Goal: Information Seeking & Learning: Learn about a topic

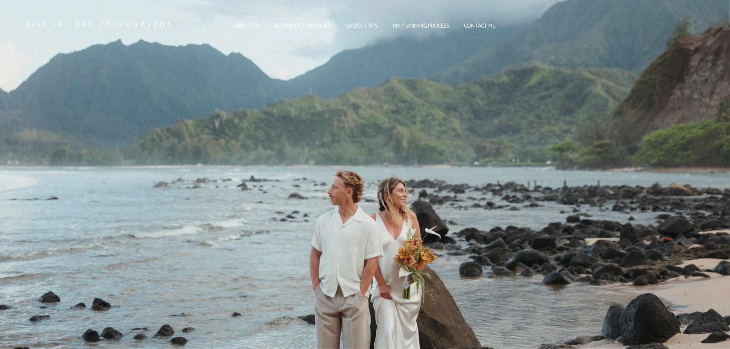
click at [244, 28] on link "About me" at bounding box center [247, 26] width 37 height 4
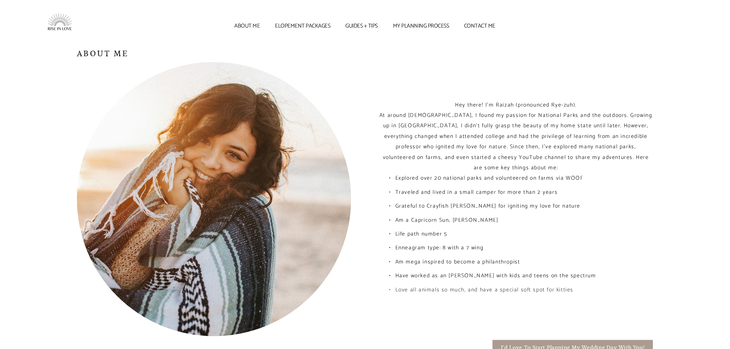
click at [304, 24] on link "Elopement packages" at bounding box center [303, 26] width 67 height 4
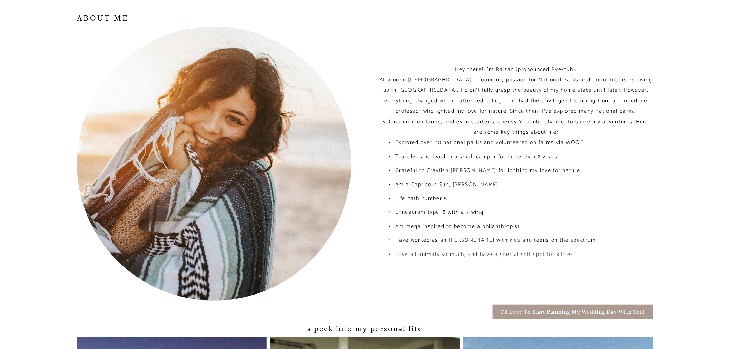
scroll to position [77, 0]
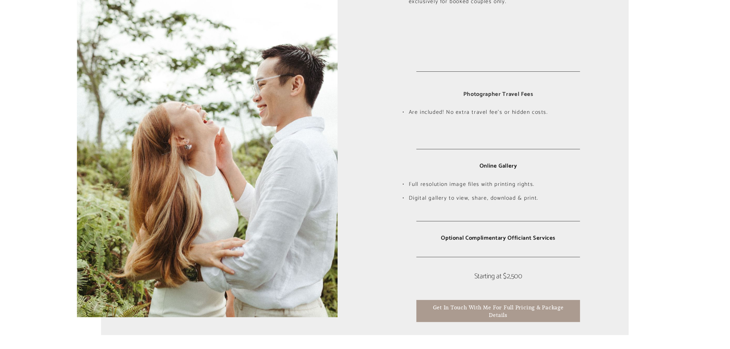
scroll to position [5445, 0]
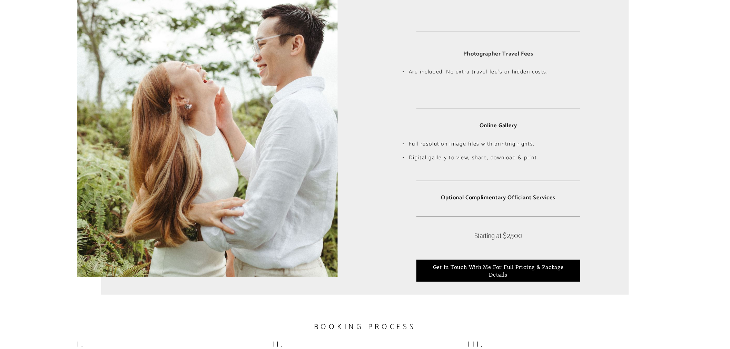
click at [514, 270] on span "Get in touch with me for full pricing & package details" at bounding box center [498, 270] width 147 height 15
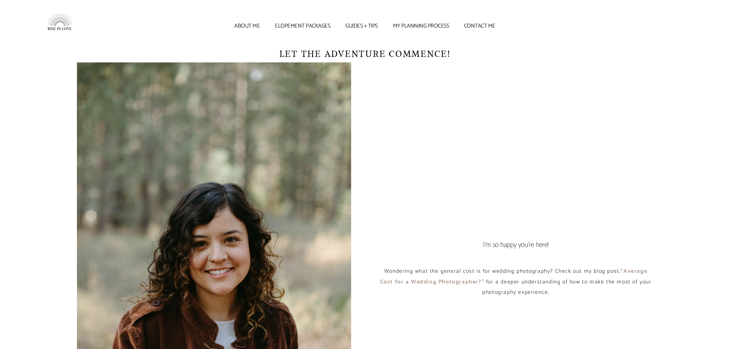
click at [416, 26] on link "My Planning Process" at bounding box center [421, 26] width 68 height 4
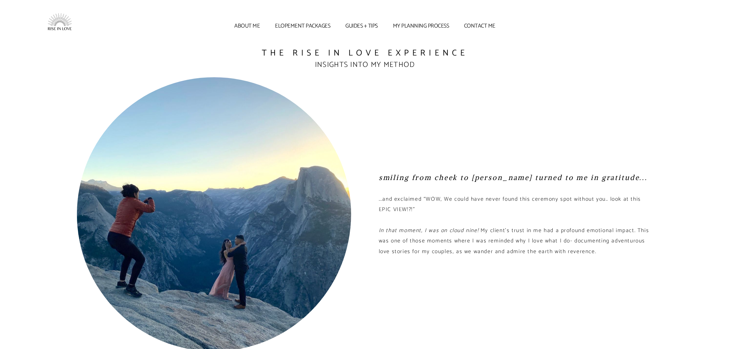
click at [367, 25] on link "Guides + tips" at bounding box center [362, 26] width 44 height 4
click at [321, 24] on link "Elopement packages" at bounding box center [303, 26] width 67 height 4
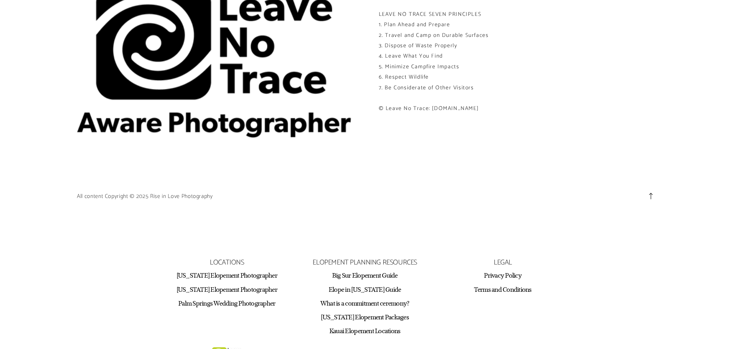
scroll to position [7514, 0]
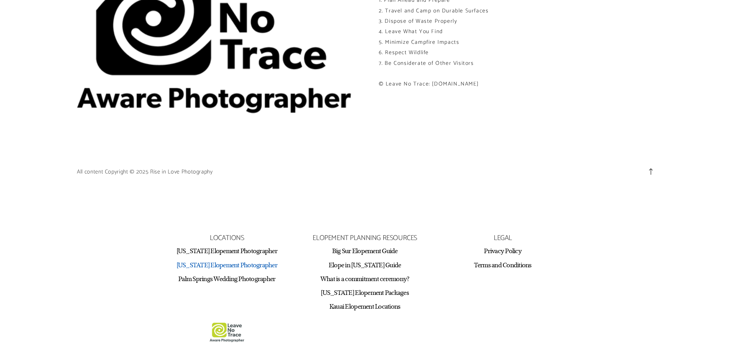
click at [230, 268] on link "[US_STATE] Elopement Photographer" at bounding box center [227, 265] width 101 height 8
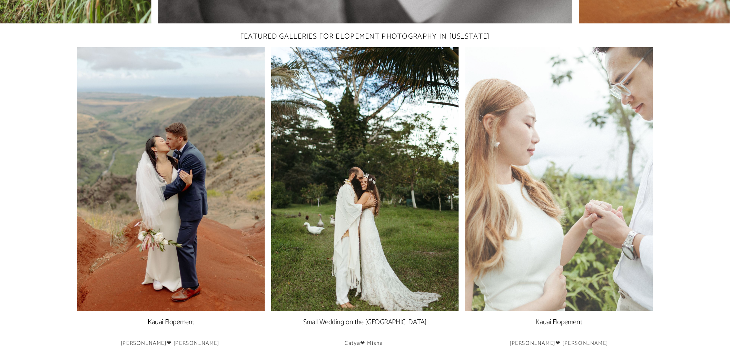
scroll to position [1035, 0]
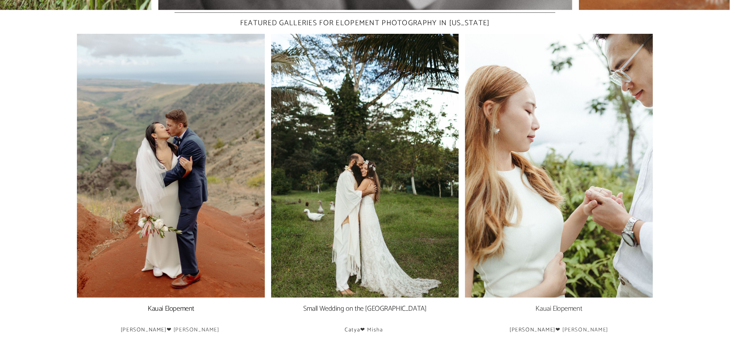
click at [578, 307] on link "Kauai Elopement" at bounding box center [559, 309] width 47 height 12
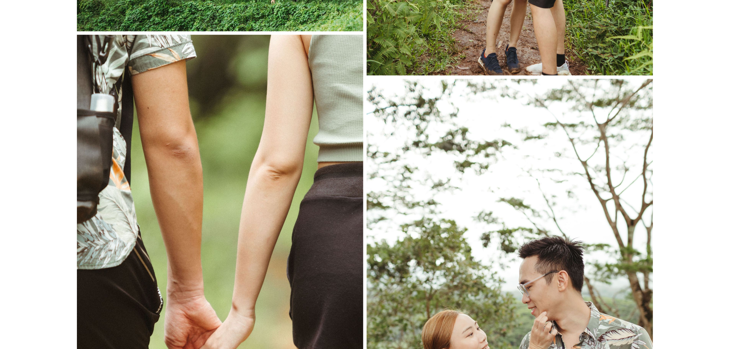
scroll to position [4566, 0]
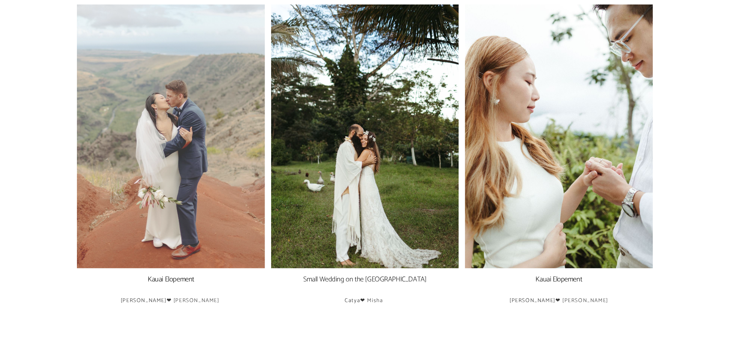
scroll to position [1074, 0]
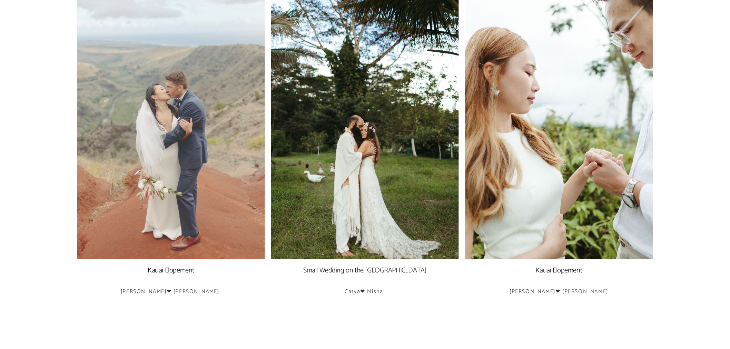
click at [194, 243] on img at bounding box center [171, 128] width 188 height 264
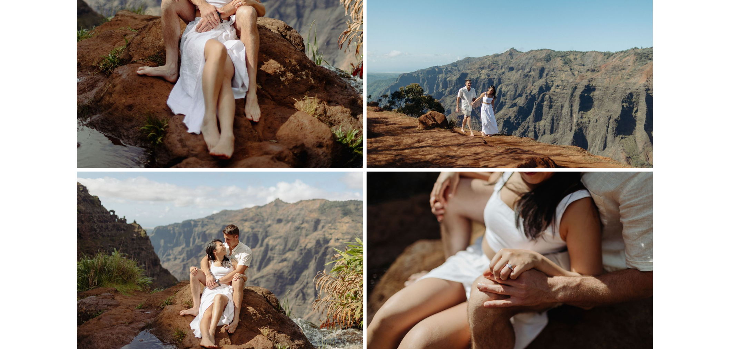
scroll to position [3643, 0]
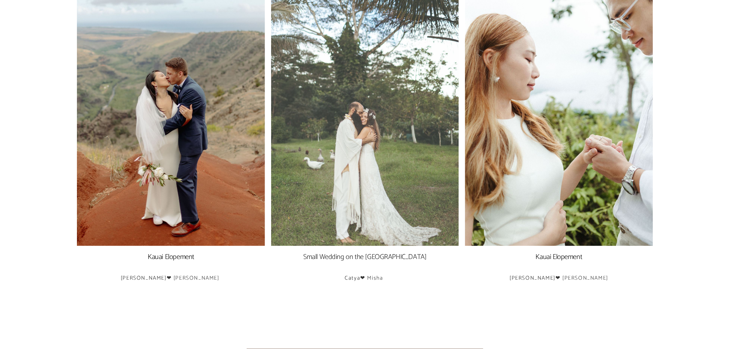
scroll to position [1202, 0]
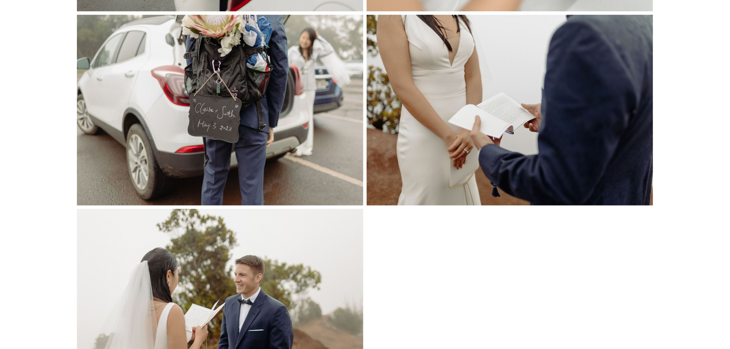
scroll to position [6787, 0]
